Goal: Task Accomplishment & Management: Manage account settings

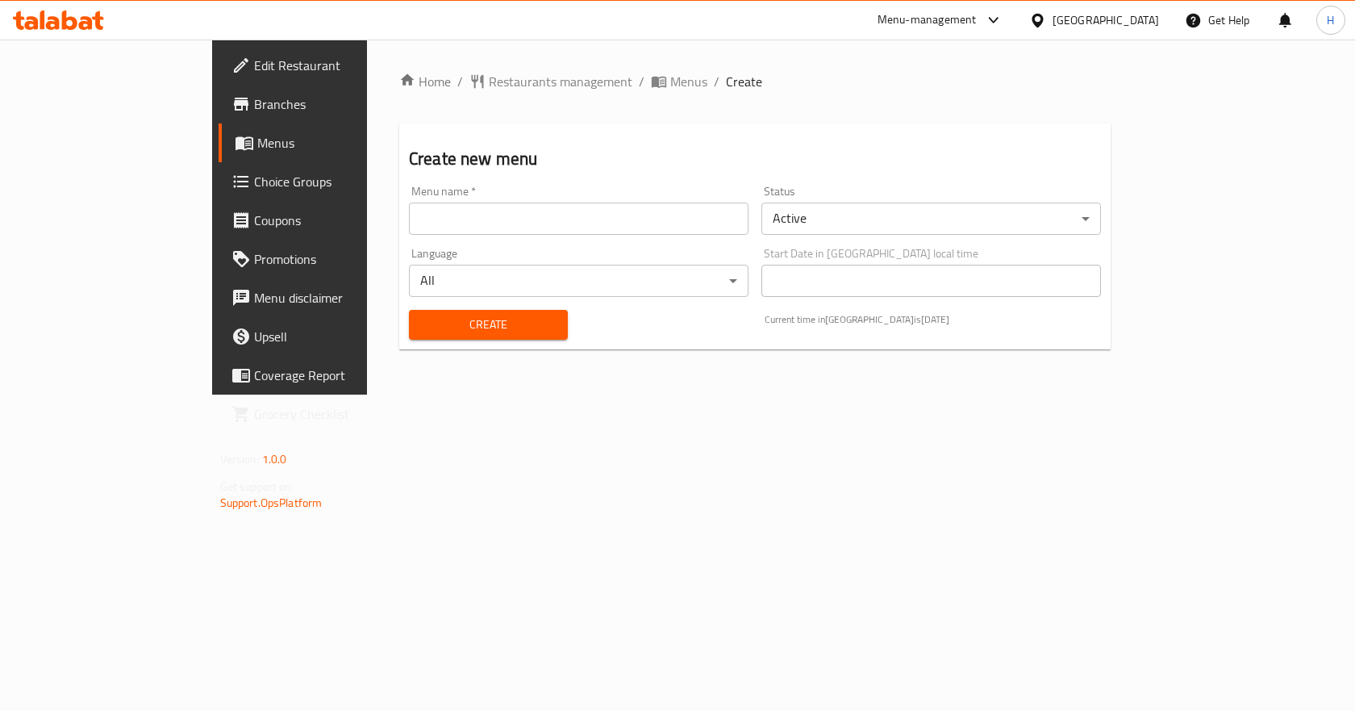
click at [507, 223] on input "text" at bounding box center [579, 218] width 340 height 32
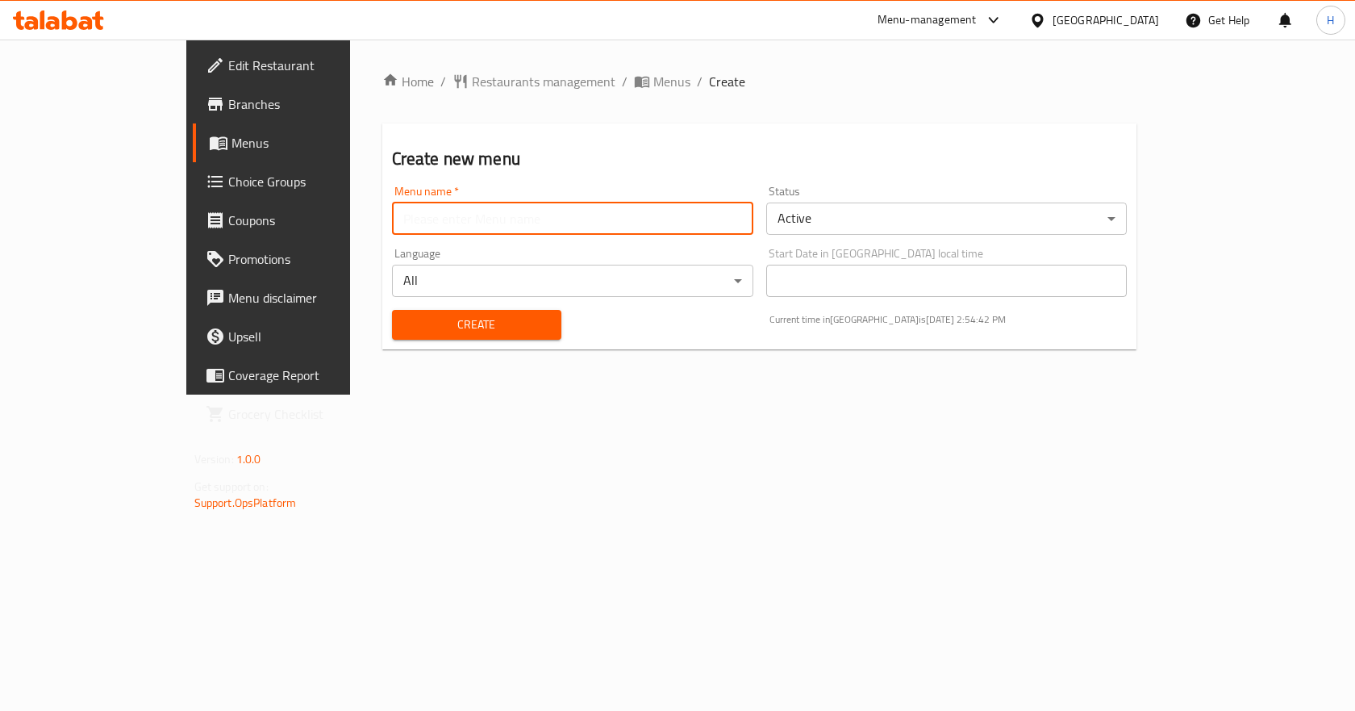
type input "New Menu"
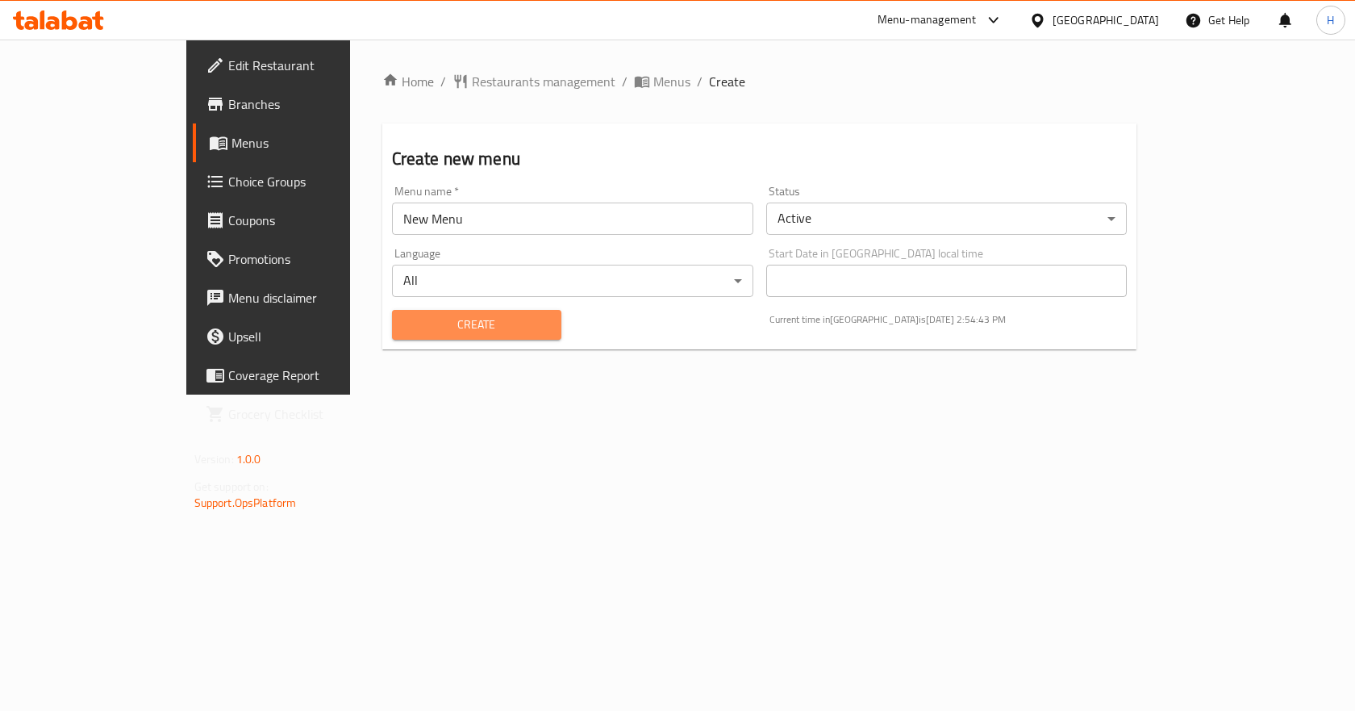
click at [410, 332] on span "Create" at bounding box center [477, 325] width 144 height 20
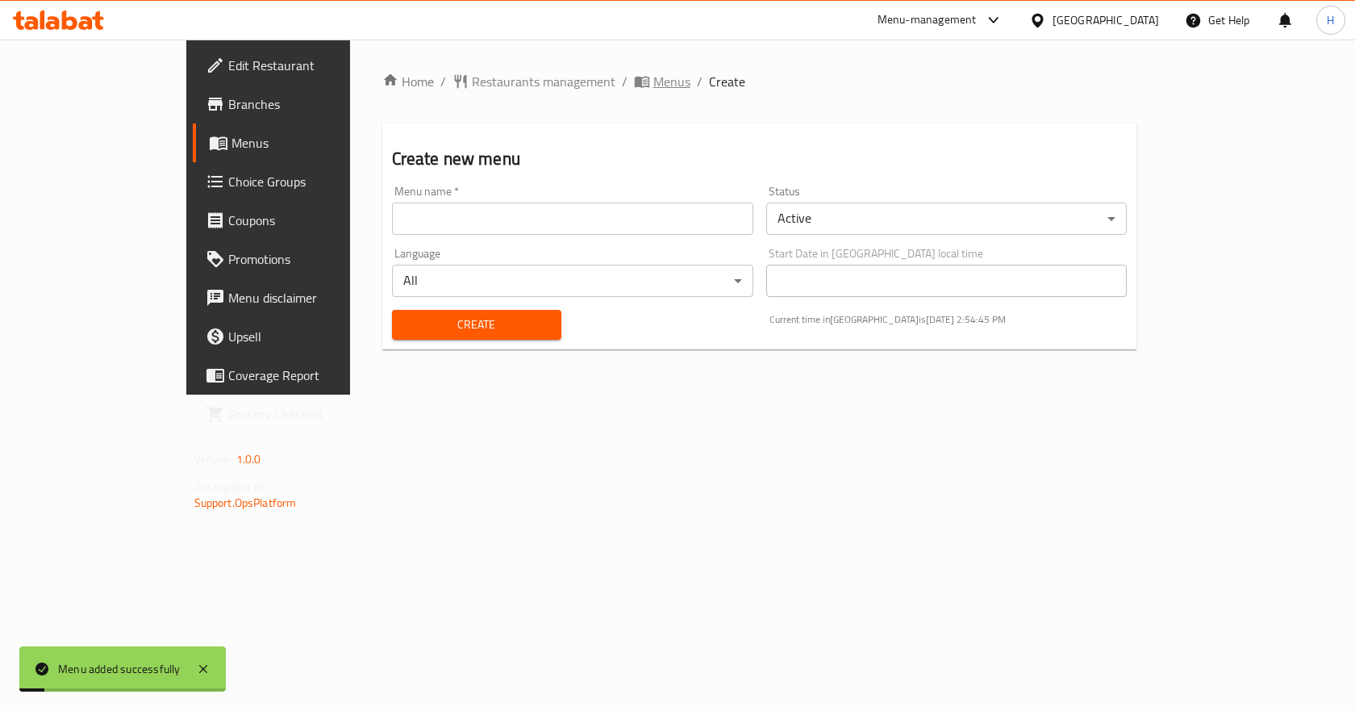
click at [653, 77] on span "Menus" at bounding box center [671, 81] width 37 height 19
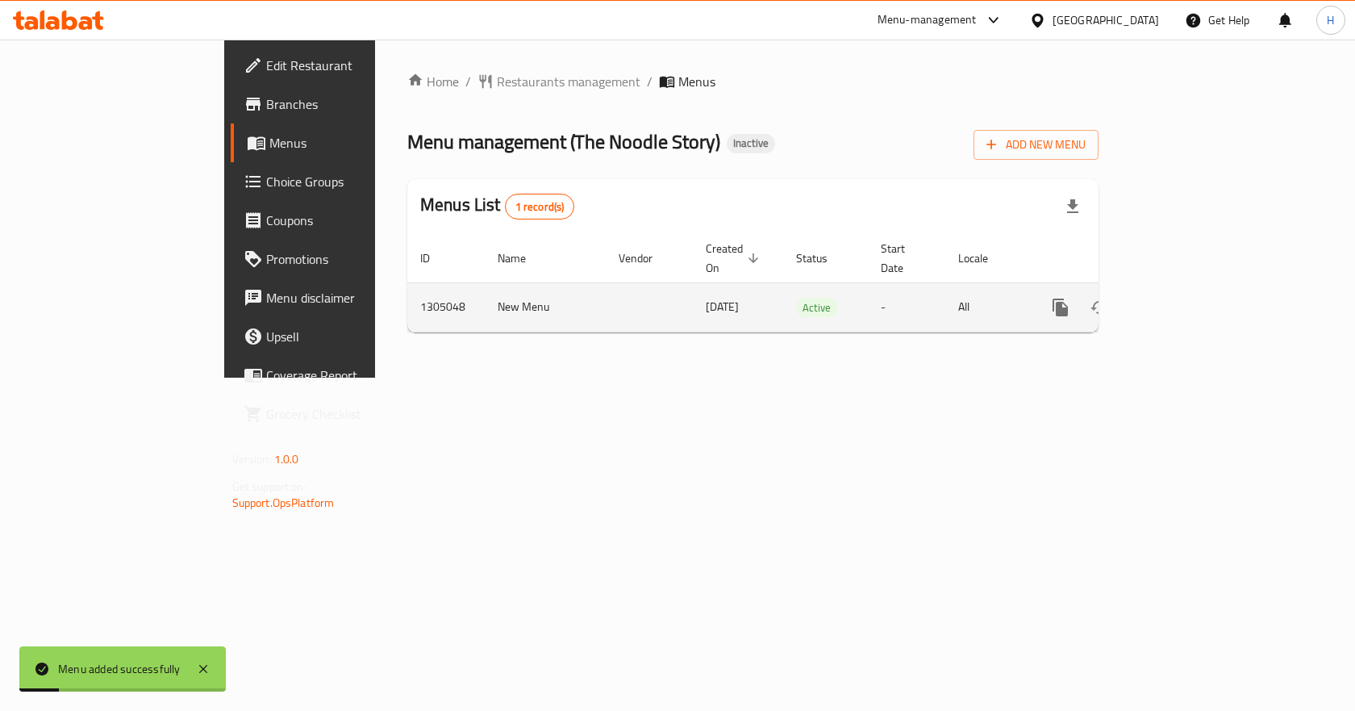
click at [1187, 298] on icon "enhanced table" at bounding box center [1176, 307] width 19 height 19
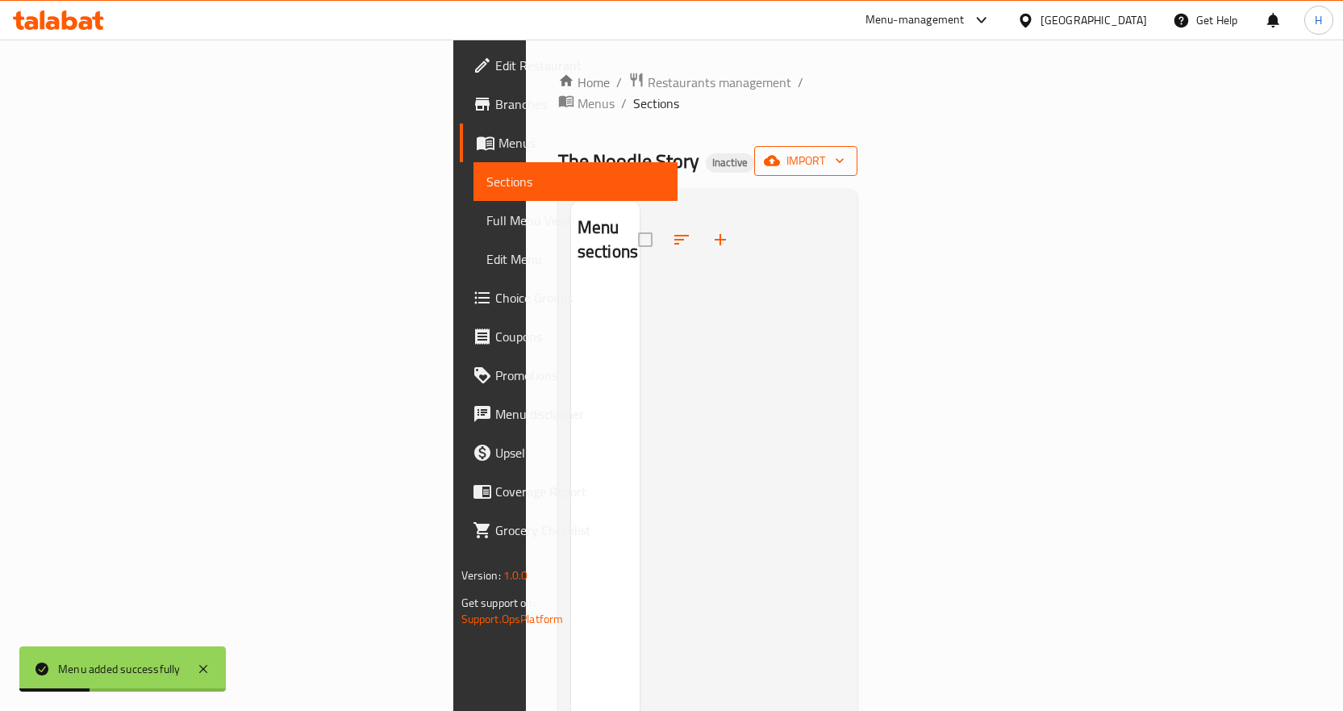
click at [845, 151] on span "import" at bounding box center [805, 161] width 77 height 20
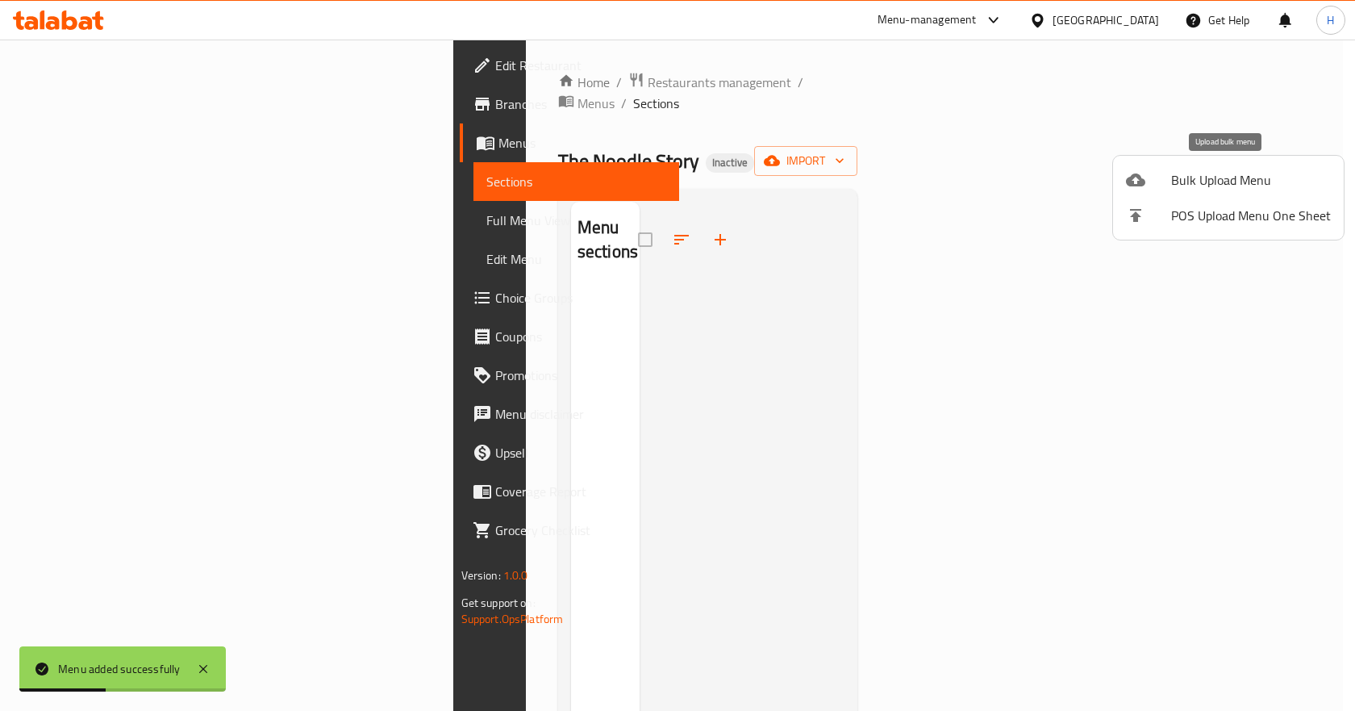
click at [1181, 188] on span "Bulk Upload Menu" at bounding box center [1251, 179] width 160 height 19
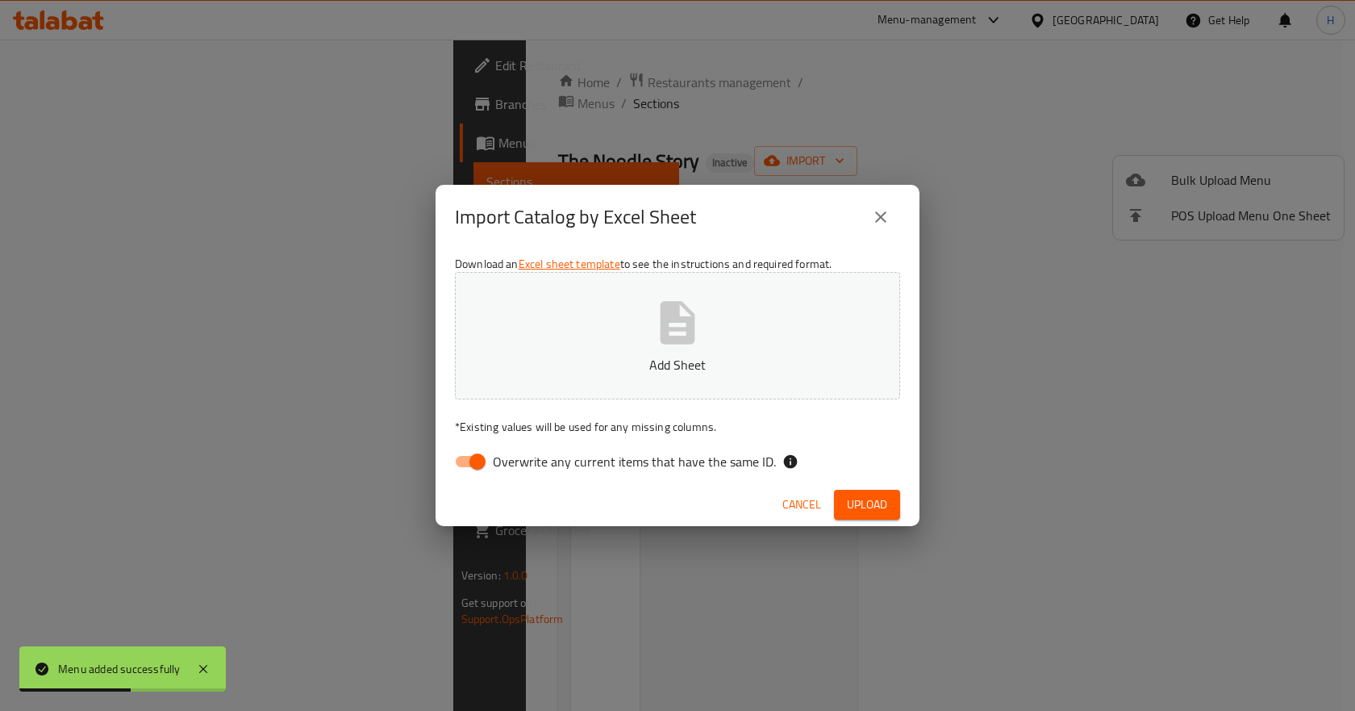
click at [465, 453] on input "Overwrite any current items that have the same ID." at bounding box center [478, 461] width 92 height 31
checkbox input "false"
click at [614, 334] on button "Add Sheet" at bounding box center [677, 335] width 445 height 127
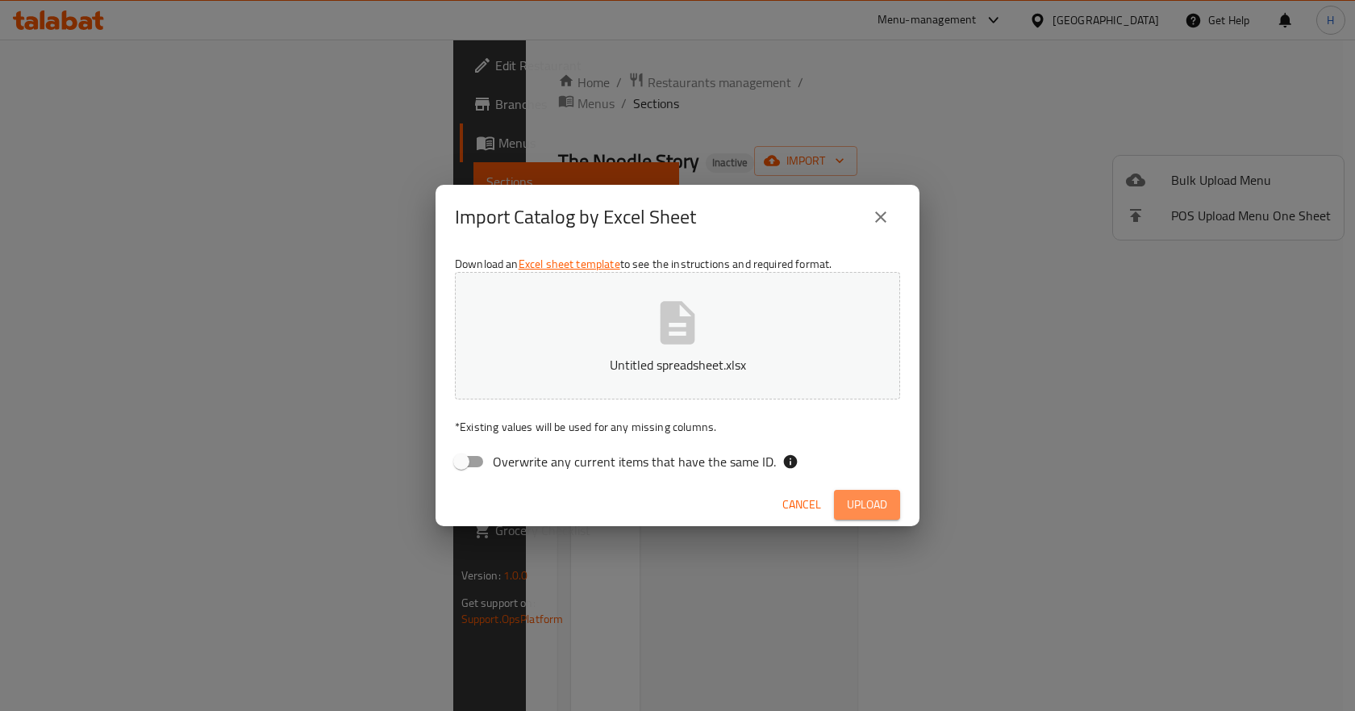
click at [881, 495] on span "Upload" at bounding box center [867, 504] width 40 height 20
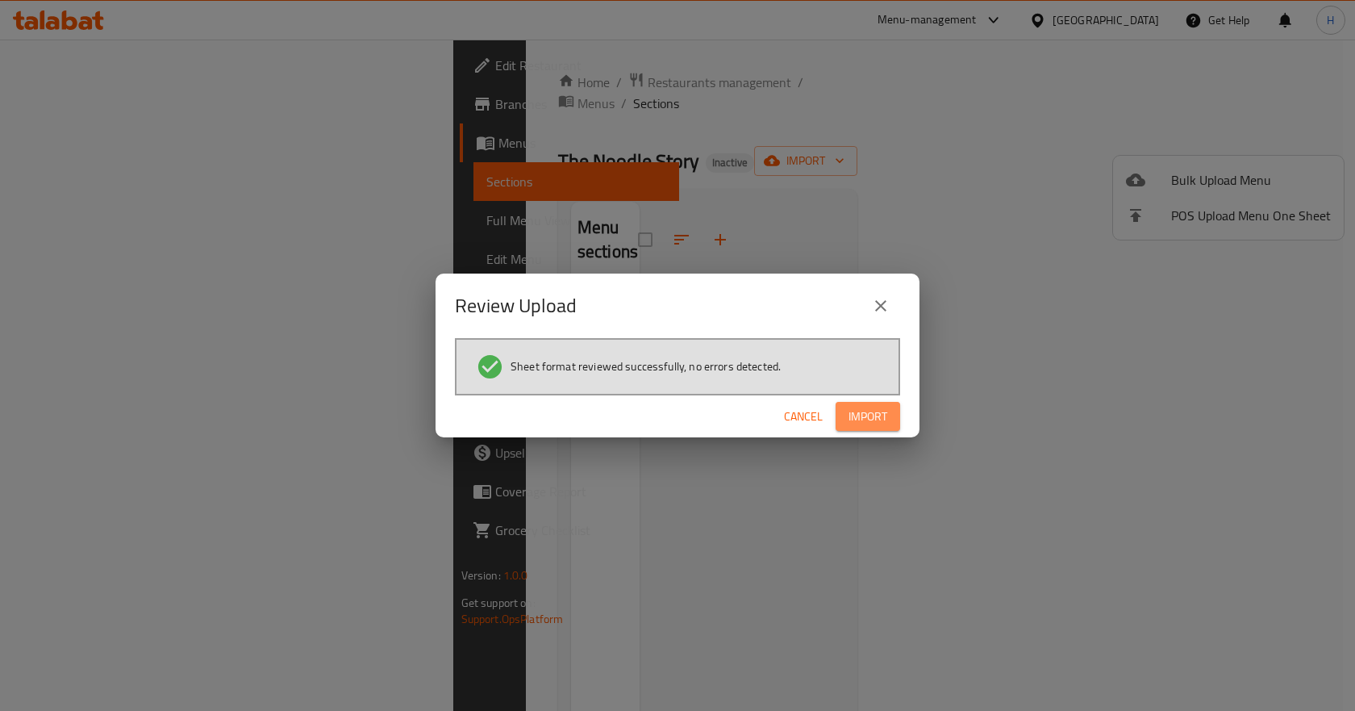
click at [886, 403] on button "Import" at bounding box center [868, 417] width 65 height 30
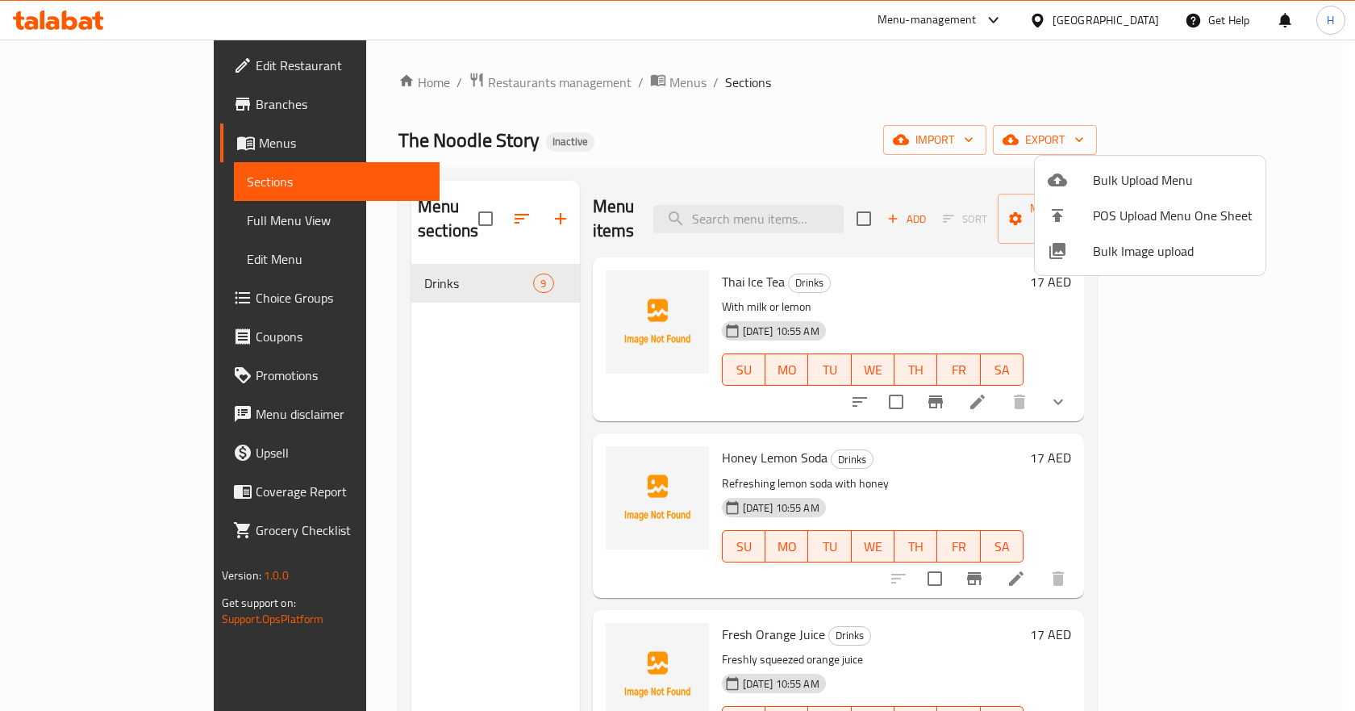
click at [123, 217] on div at bounding box center [677, 355] width 1355 height 711
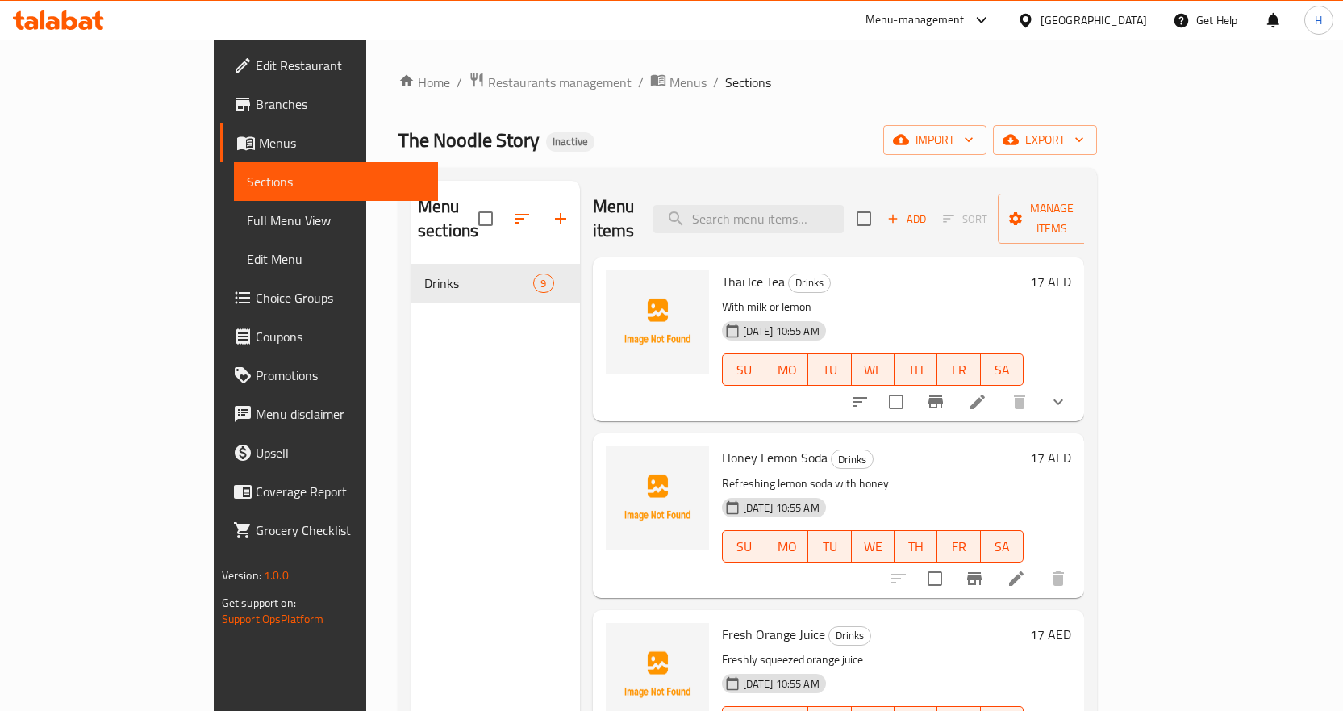
click at [247, 217] on span "Full Menu View" at bounding box center [336, 220] width 178 height 19
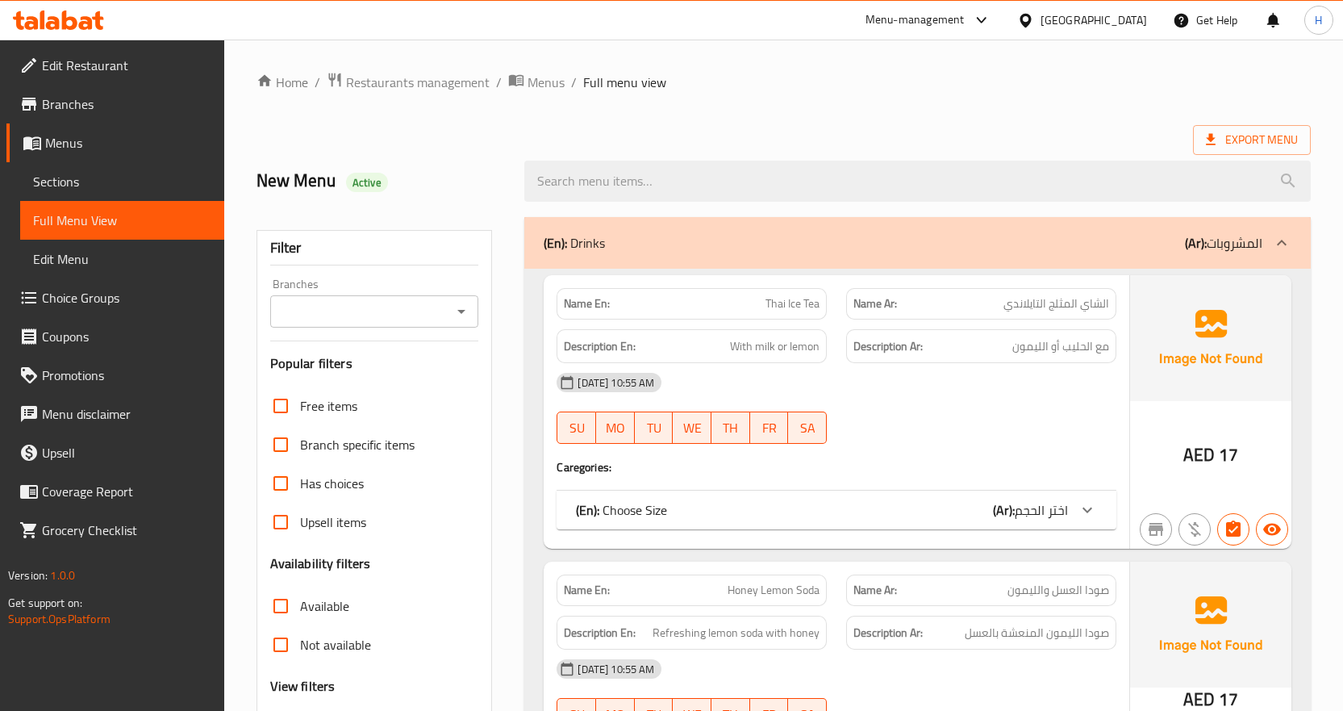
click at [1035, 506] on span "اختر الحجم" at bounding box center [1041, 510] width 53 height 24
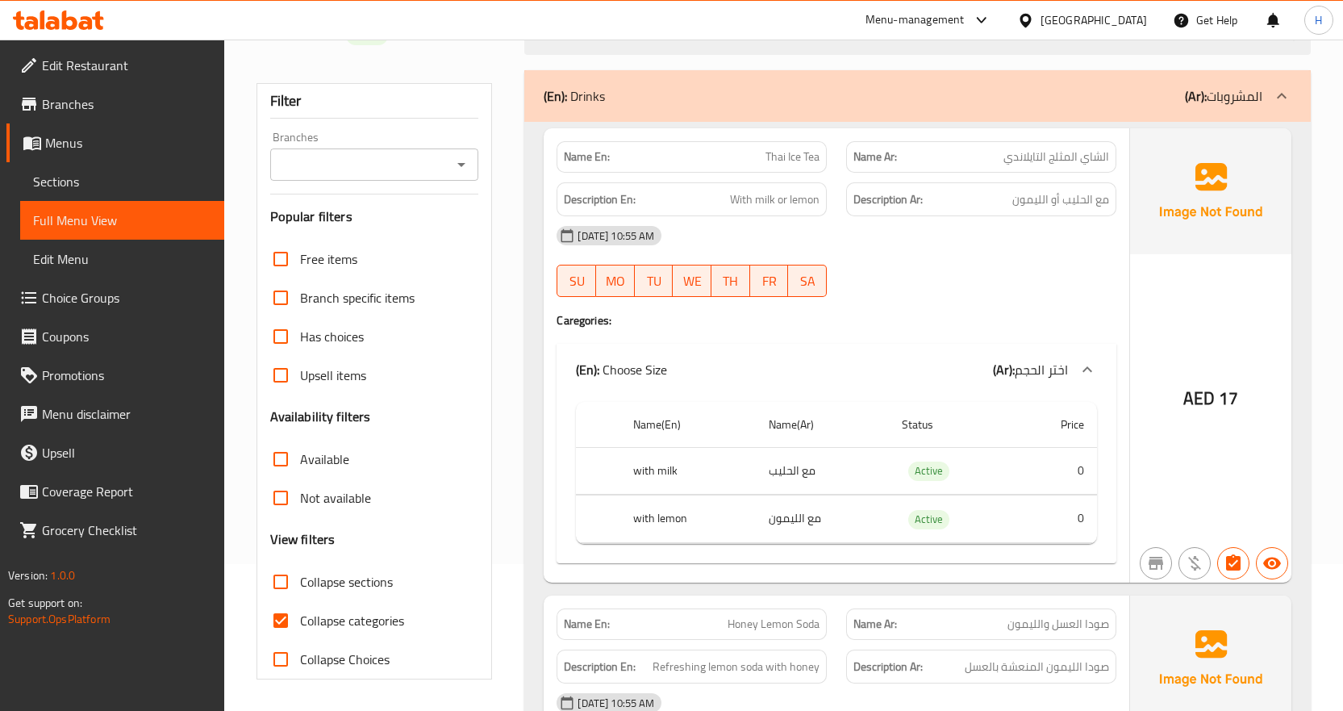
scroll to position [161, 0]
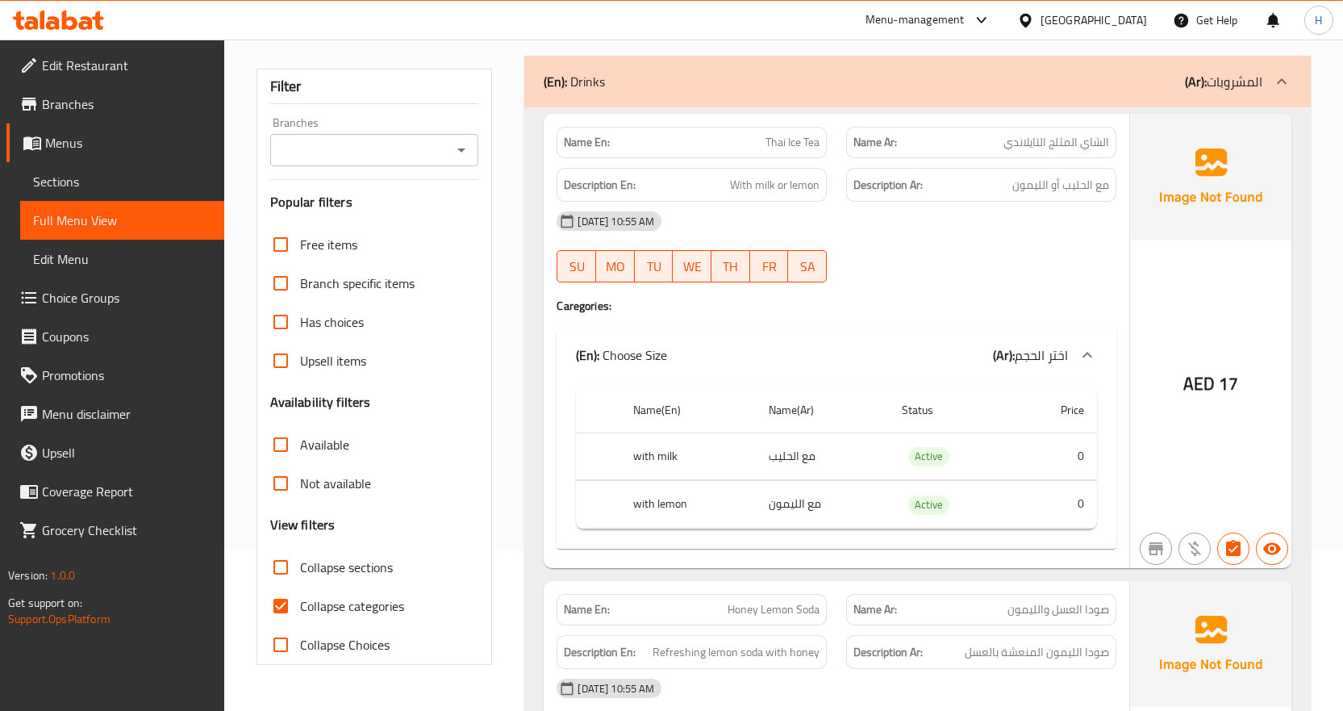
click at [1057, 352] on span "اختر الحجم" at bounding box center [1041, 355] width 53 height 24
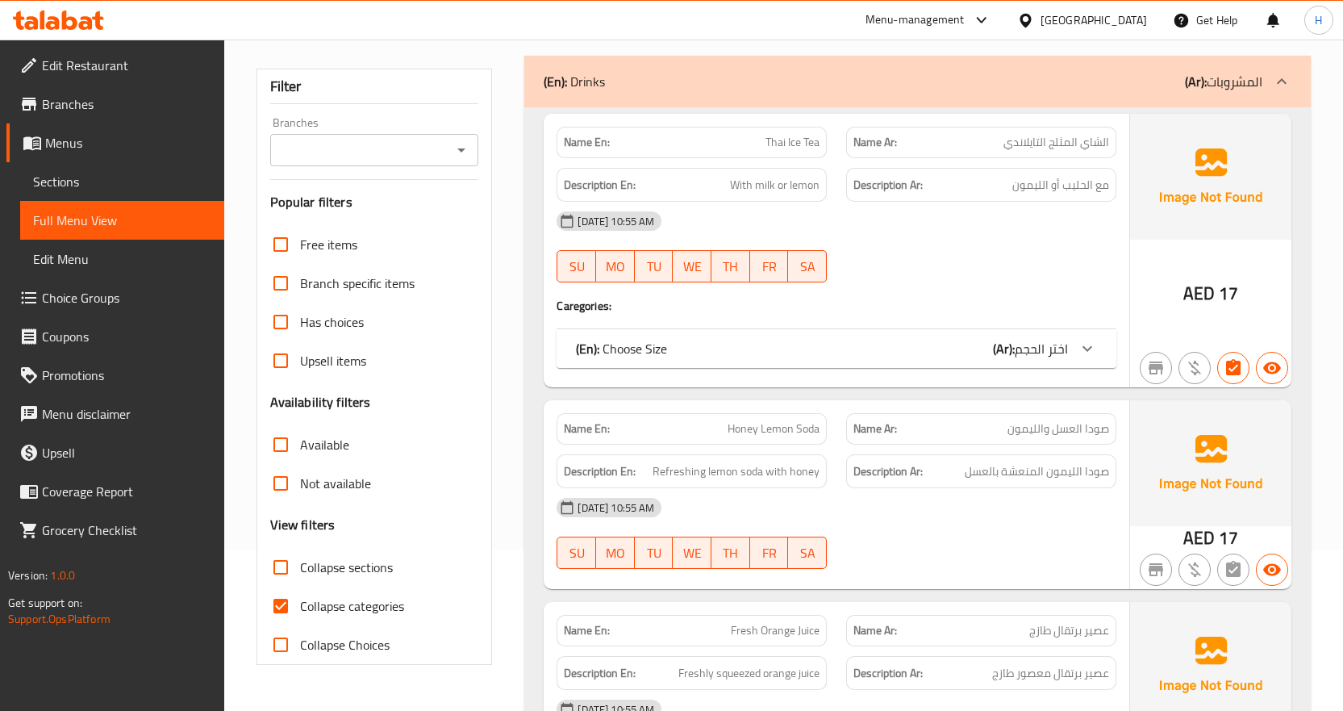
click at [1057, 352] on span "اختر الحجم" at bounding box center [1041, 348] width 53 height 24
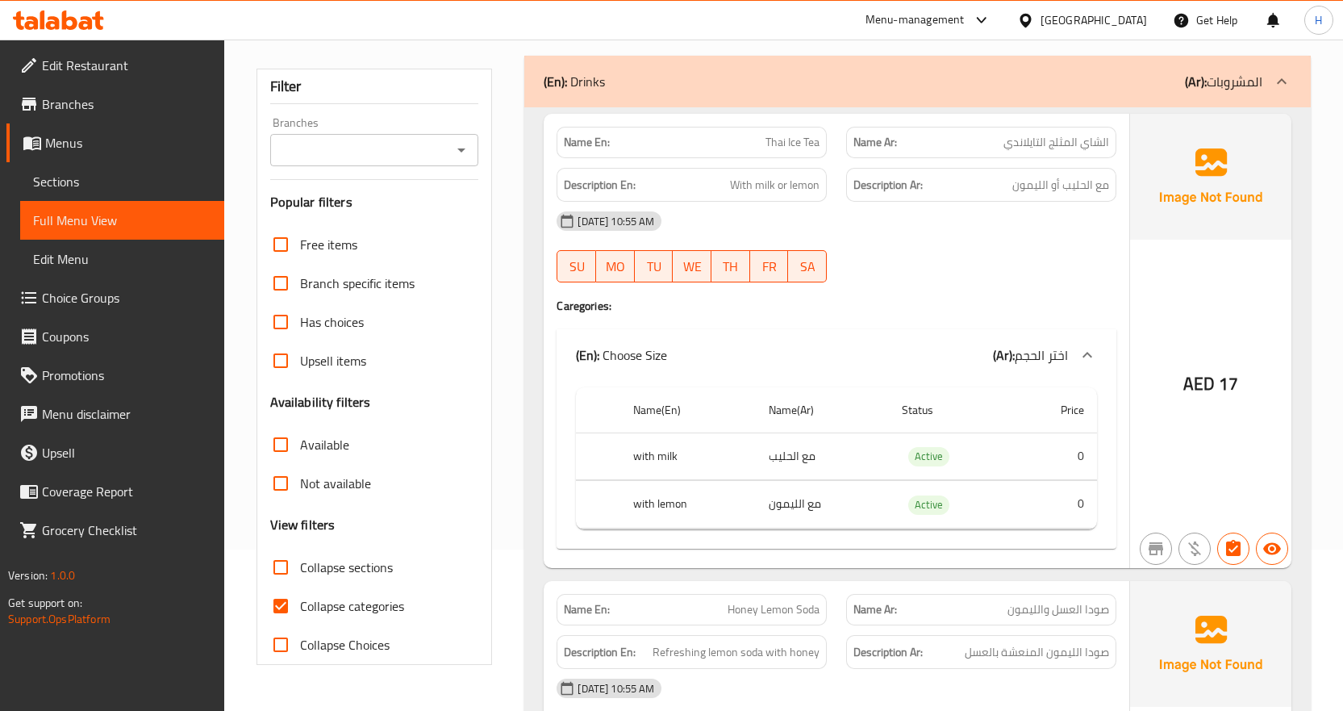
click at [86, 302] on span "Choice Groups" at bounding box center [126, 297] width 169 height 19
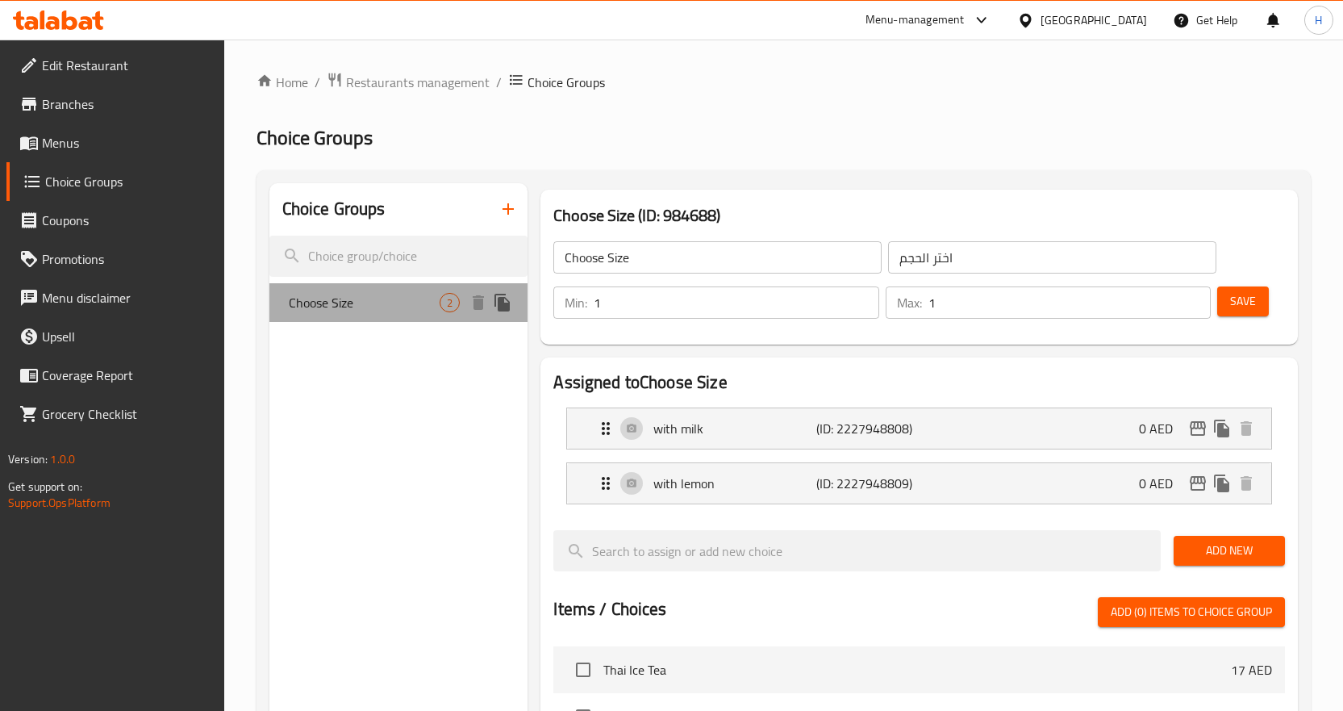
click at [407, 299] on span "Choose Size" at bounding box center [365, 302] width 152 height 19
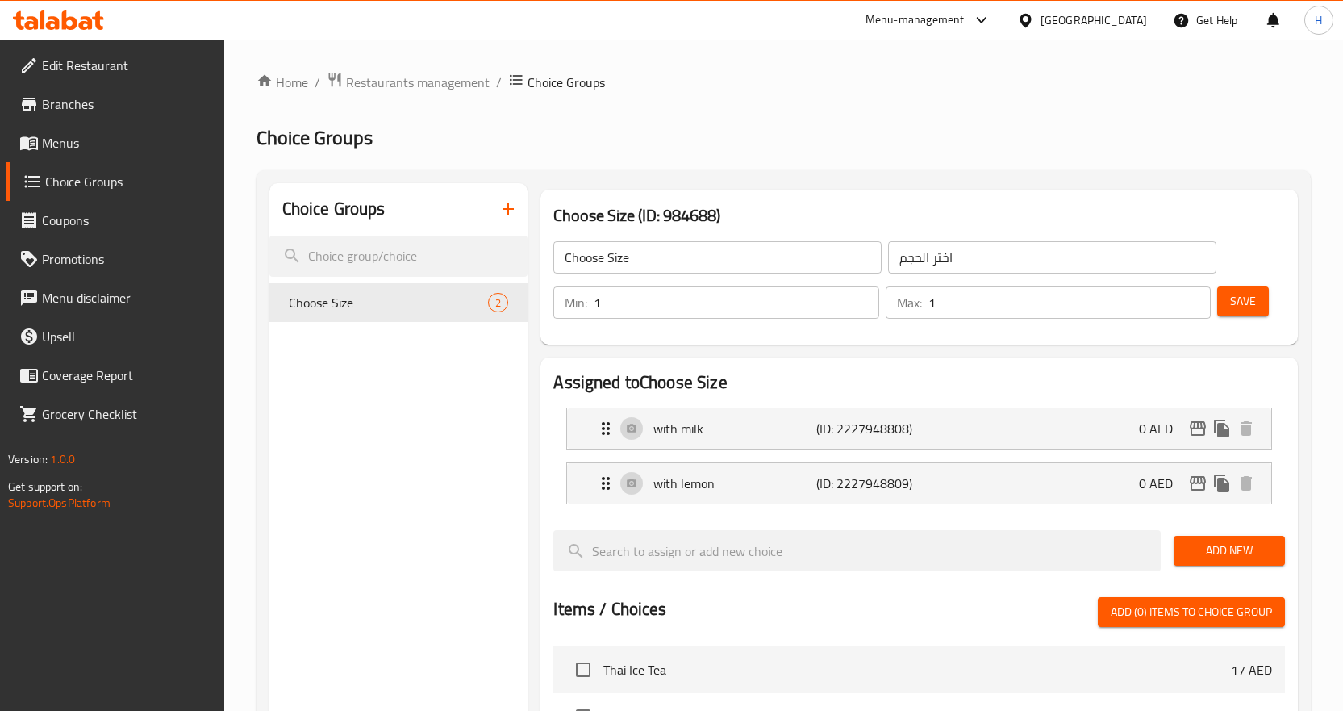
click at [664, 260] on input "Choose Size" at bounding box center [717, 257] width 328 height 32
click at [664, 259] on input "Choose Size" at bounding box center [717, 257] width 328 height 32
type input "Your choice of"
click at [1087, 255] on input "اختر الحجم" at bounding box center [1052, 257] width 328 height 32
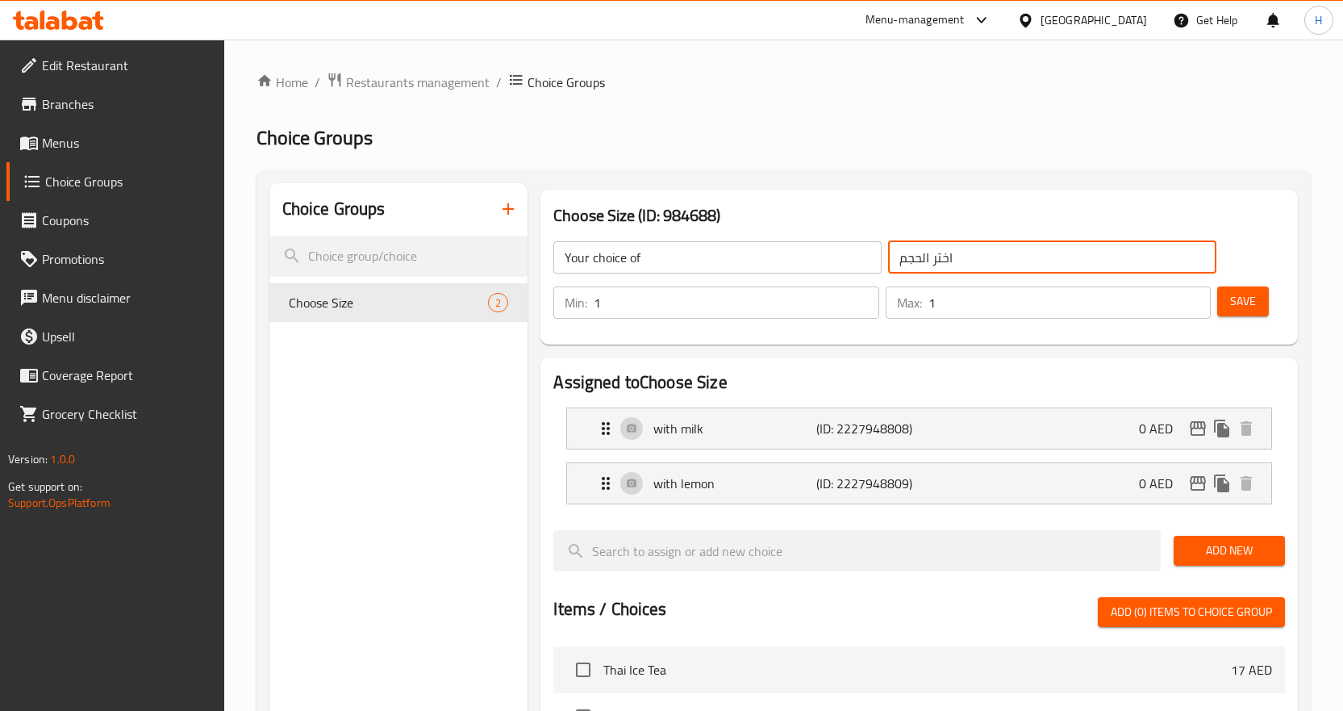
click at [1087, 255] on input "اختر الحجم" at bounding box center [1052, 257] width 328 height 32
type input "اختيارك من"
click at [1253, 302] on span "Save" at bounding box center [1243, 301] width 26 height 20
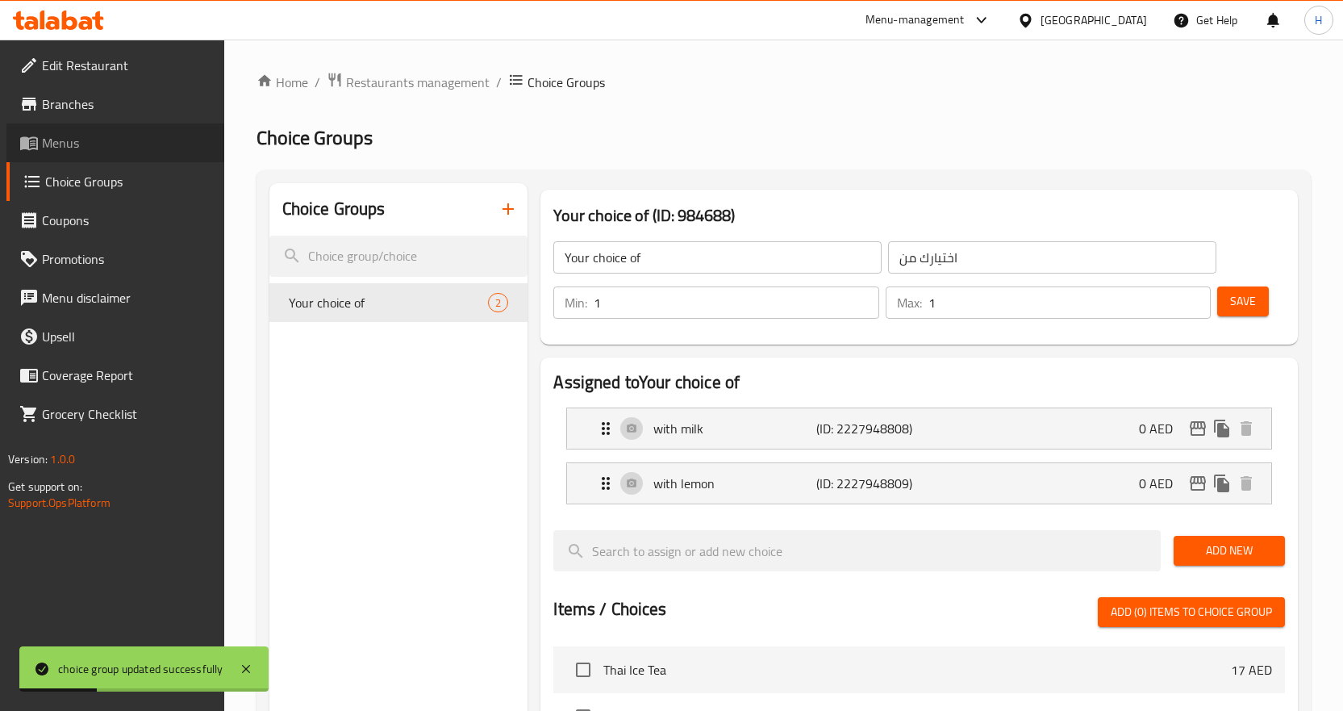
click at [61, 136] on span "Menus" at bounding box center [126, 142] width 169 height 19
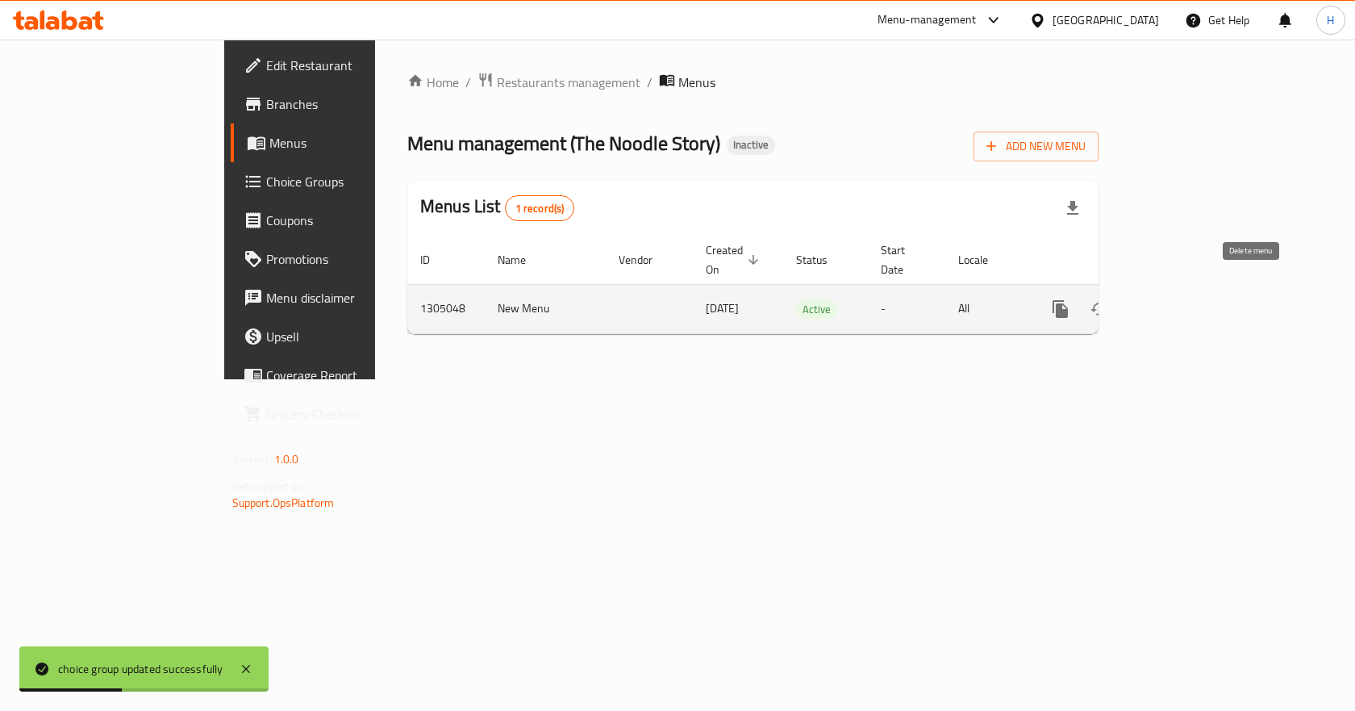
click at [1196, 290] on link "enhanced table" at bounding box center [1176, 309] width 39 height 39
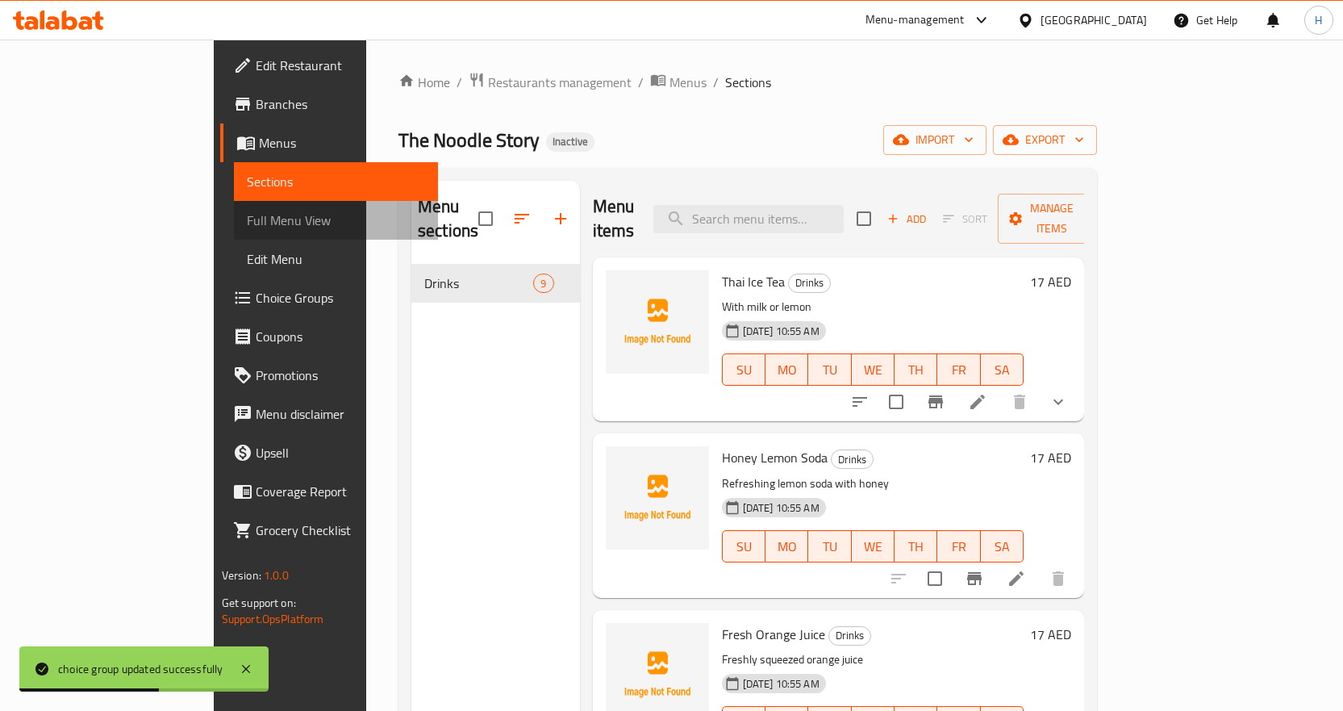
click at [247, 225] on span "Full Menu View" at bounding box center [336, 220] width 178 height 19
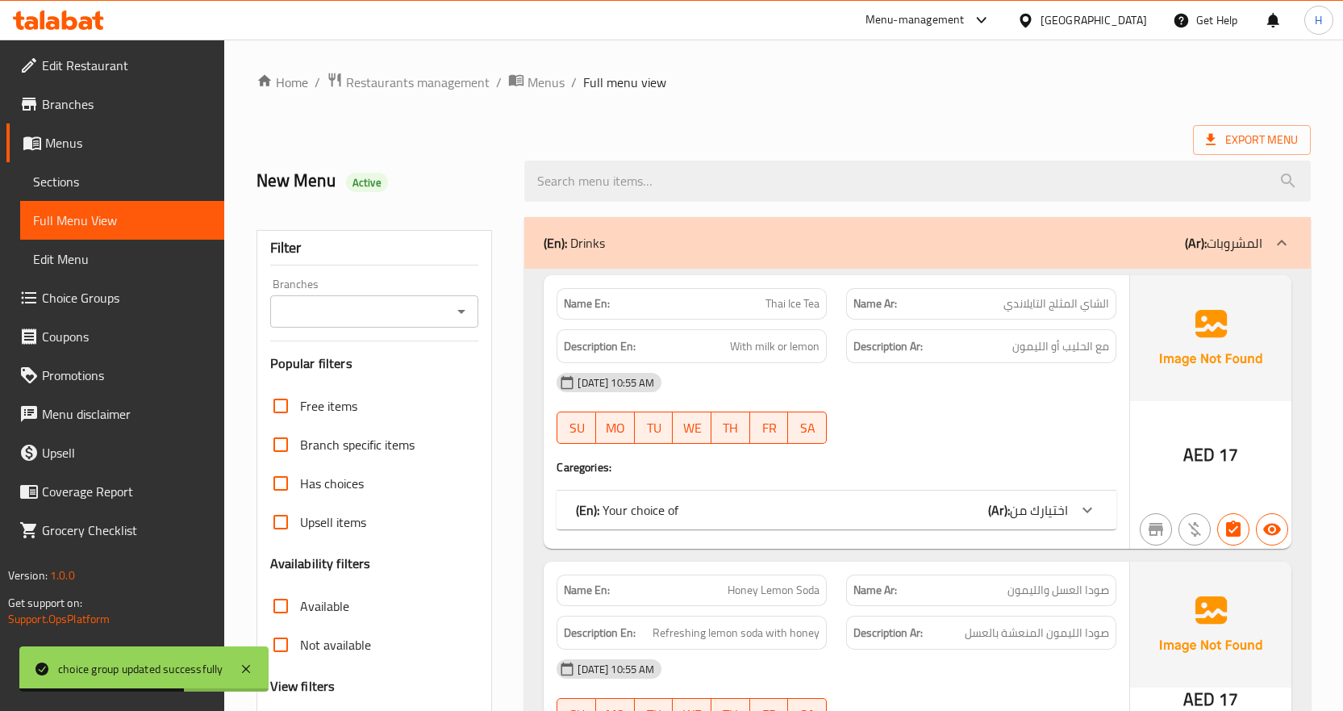
click at [957, 501] on div "(En): Your choice of (Ar): اختيارك من" at bounding box center [822, 509] width 492 height 19
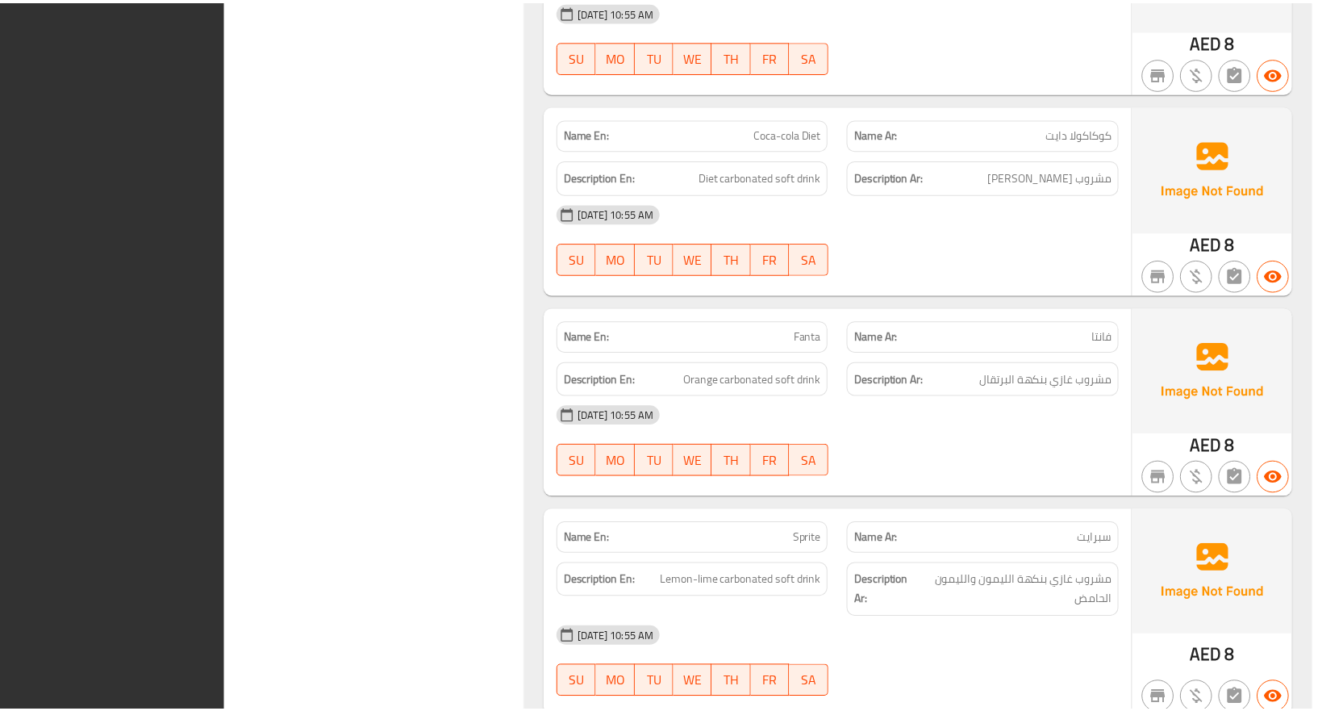
scroll to position [1717, 0]
